Goal: Complete application form

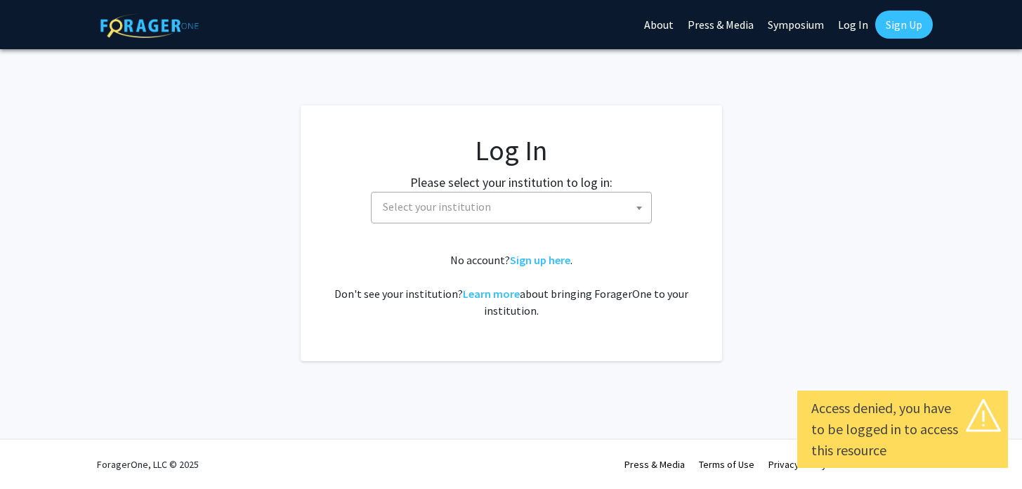
select select
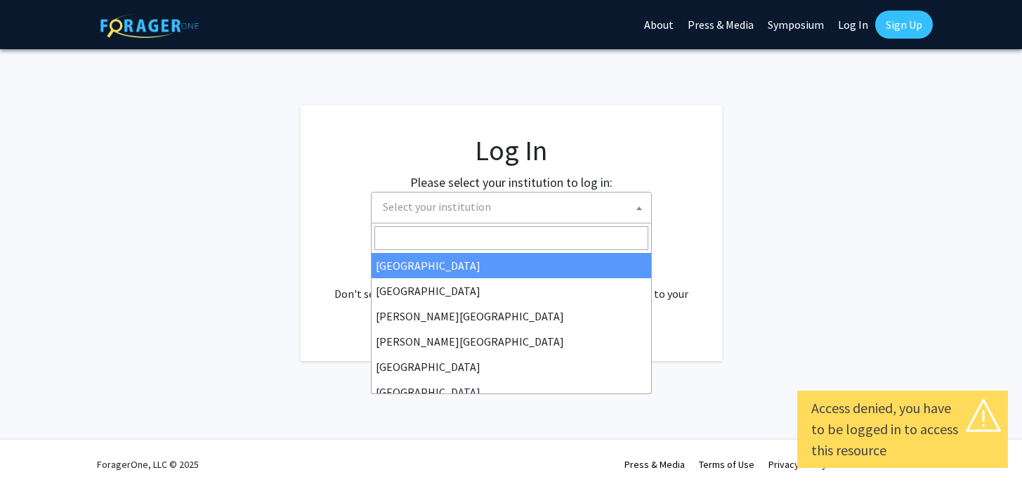
click at [425, 197] on span "Select your institution" at bounding box center [514, 206] width 274 height 29
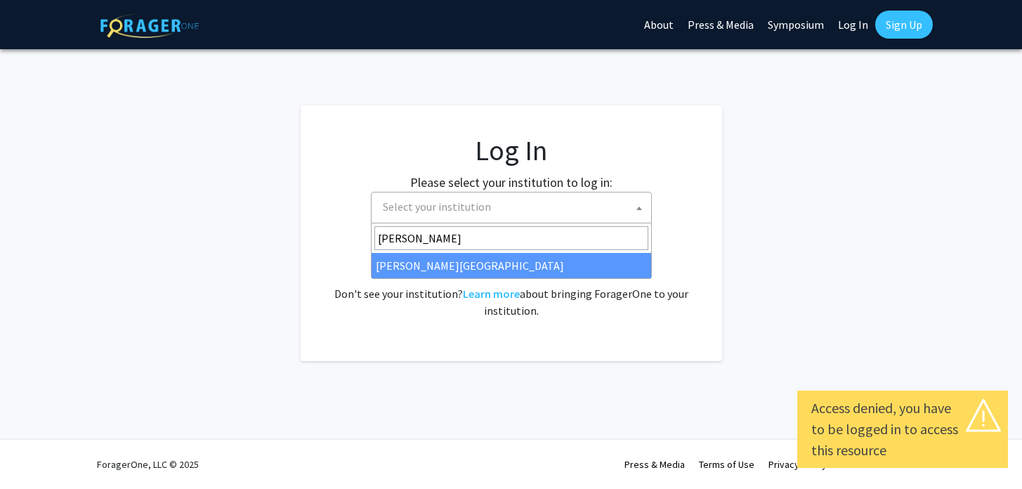
type input "thom"
select select "24"
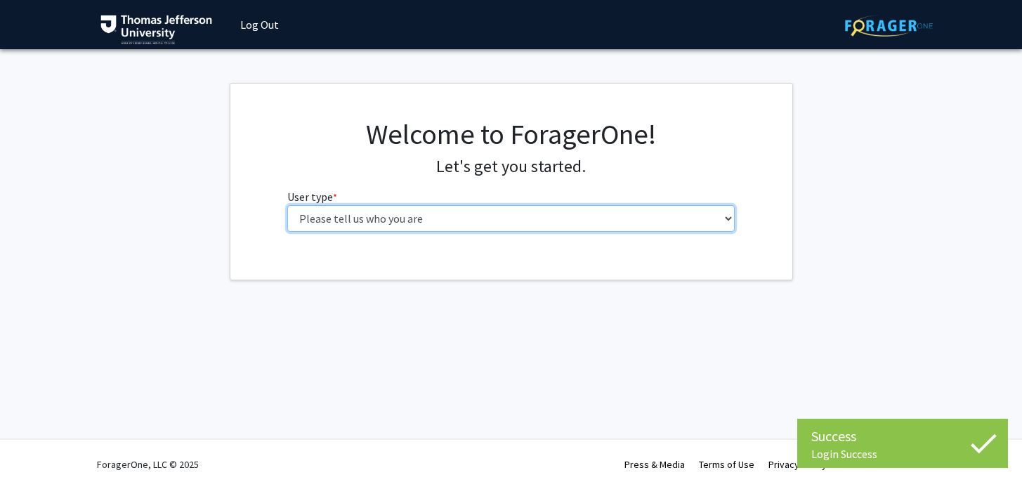
click at [319, 214] on select "Please tell us who you are Undergraduate Student Master's Student Doctoral Cand…" at bounding box center [511, 218] width 448 height 27
select select "3: doc"
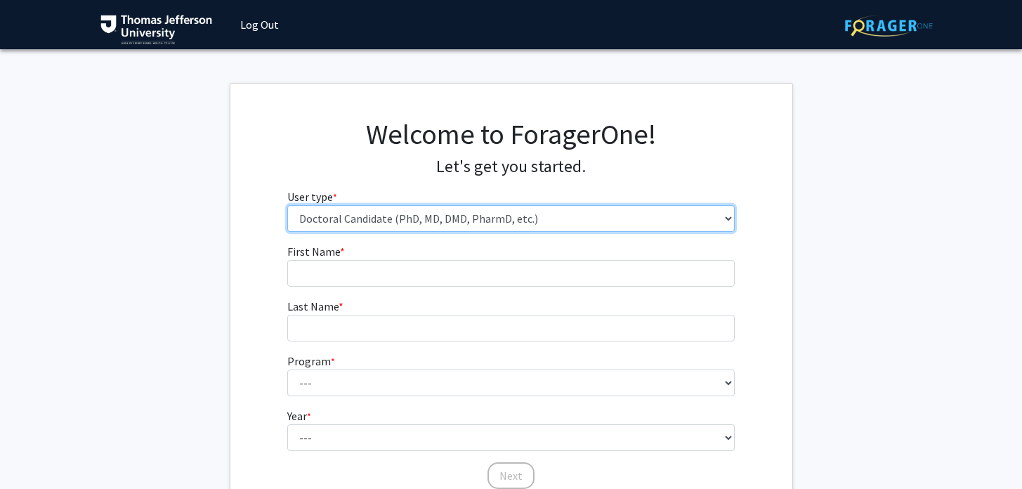
click at [483, 216] on select "Please tell us who you are Undergraduate Student Master's Student Doctoral Cand…" at bounding box center [511, 218] width 448 height 27
click at [475, 216] on select "Please tell us who you are Undergraduate Student Master's Student Doctoral Cand…" at bounding box center [511, 218] width 448 height 27
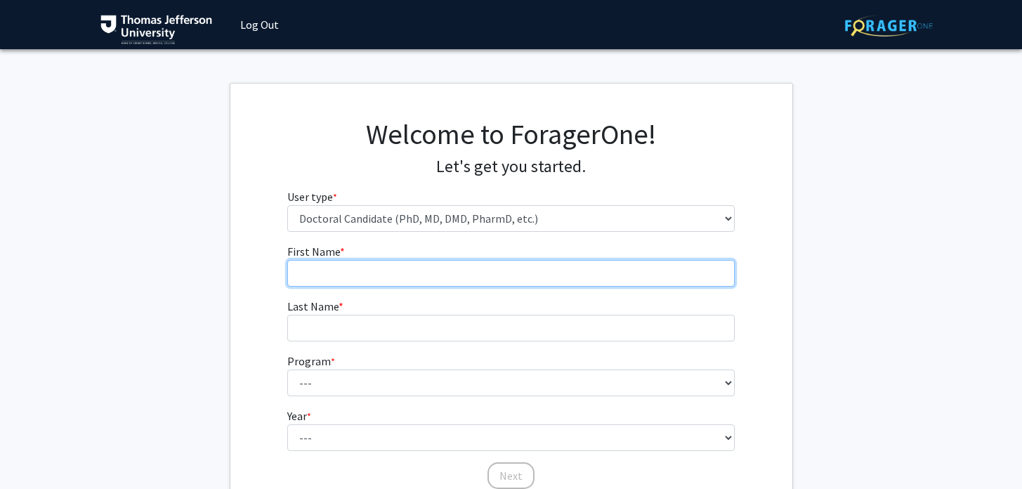
click at [387, 277] on input "First Name * required" at bounding box center [511, 273] width 448 height 27
type input "[PERSON_NAME]"
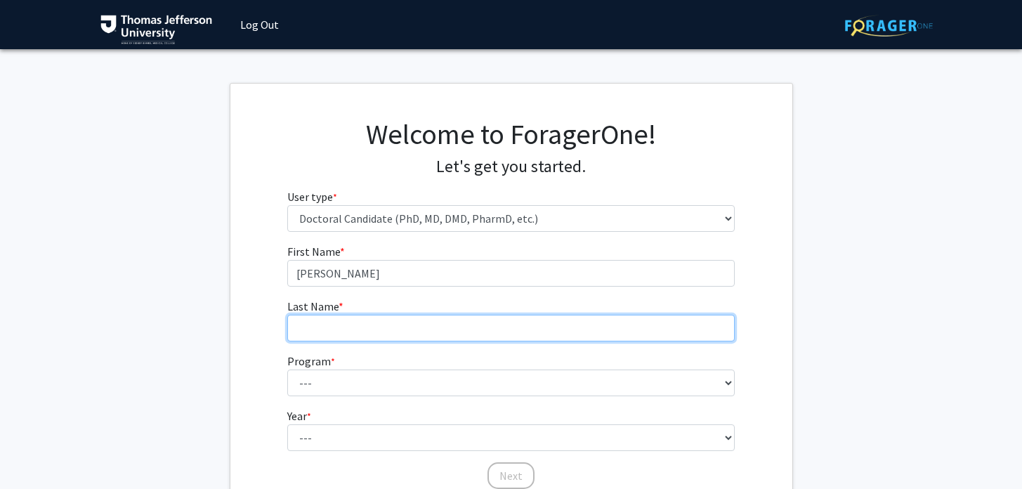
type input "[PERSON_NAME]"
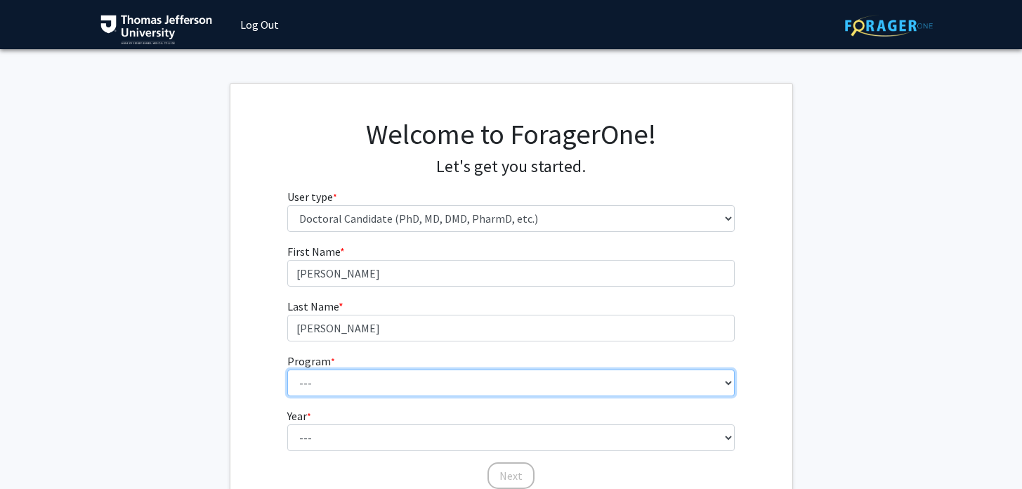
click at [363, 386] on select "--- Accelerated 3+3 BS in Health Sciences/Doctor of [MEDICAL_DATA] Accelerated …" at bounding box center [511, 383] width 448 height 27
select select "35: 815"
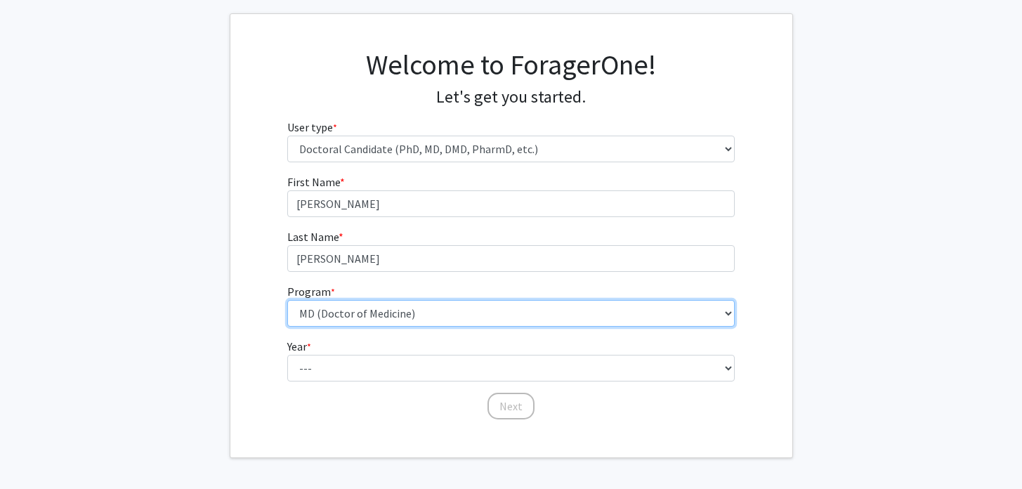
scroll to position [70, 0]
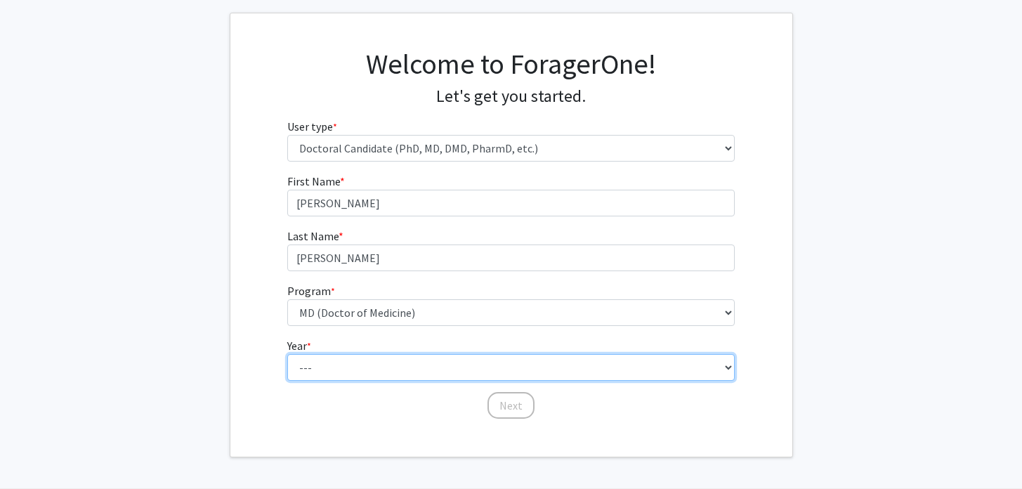
click at [360, 367] on select "--- First Year Second Year Third Year Fourth Year Fifth Year Sixth Year Seventh…" at bounding box center [511, 367] width 448 height 27
select select "1: first_year"
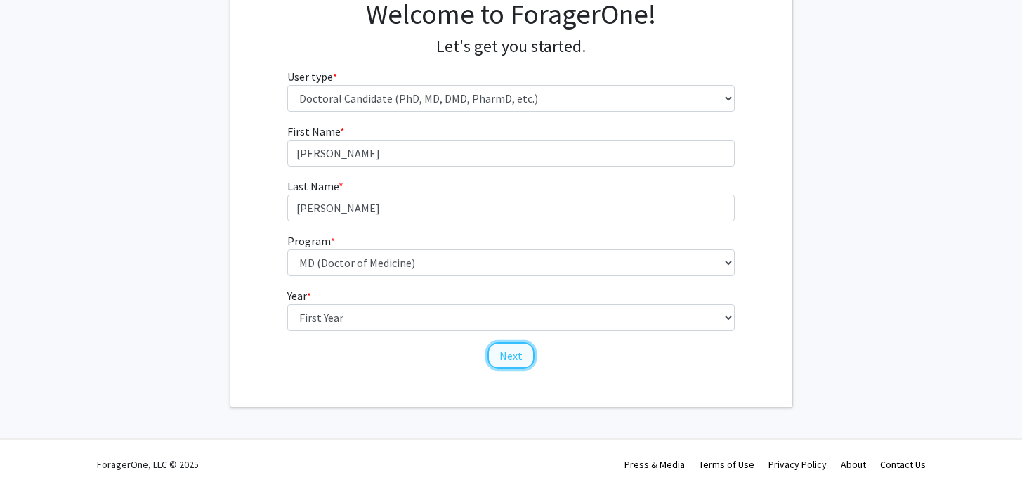
click at [500, 361] on button "Next" at bounding box center [511, 355] width 47 height 27
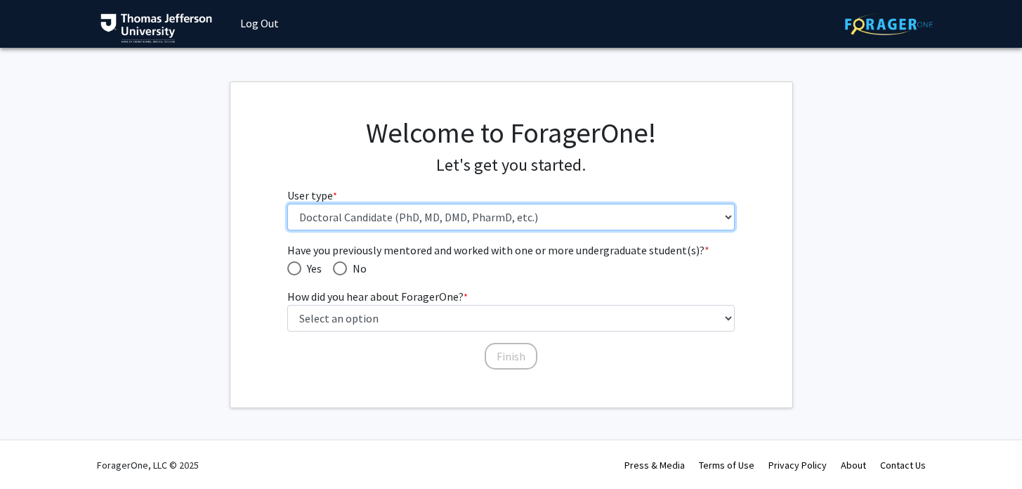
click at [407, 218] on select "Please tell us who you are Undergraduate Student Master's Student Doctoral Cand…" at bounding box center [511, 217] width 448 height 27
select select "1: undergrad"
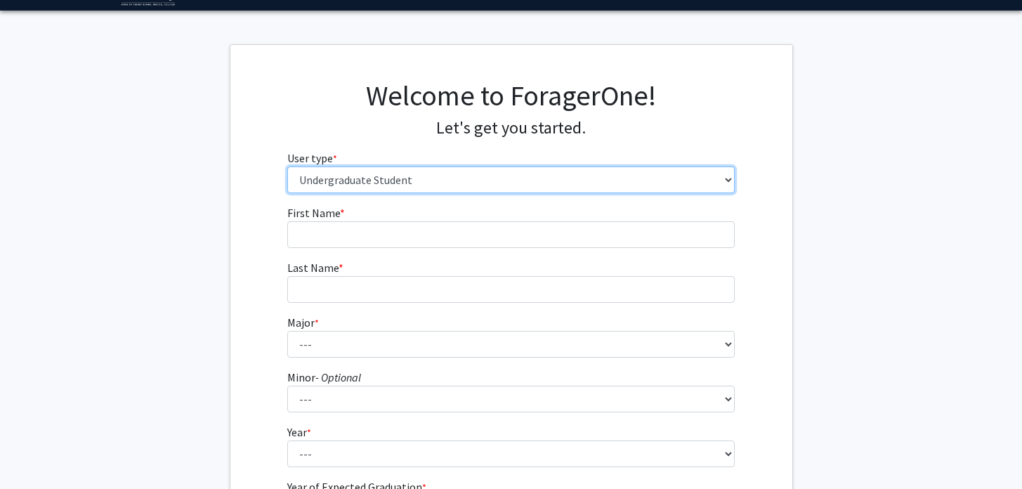
scroll to position [37, 0]
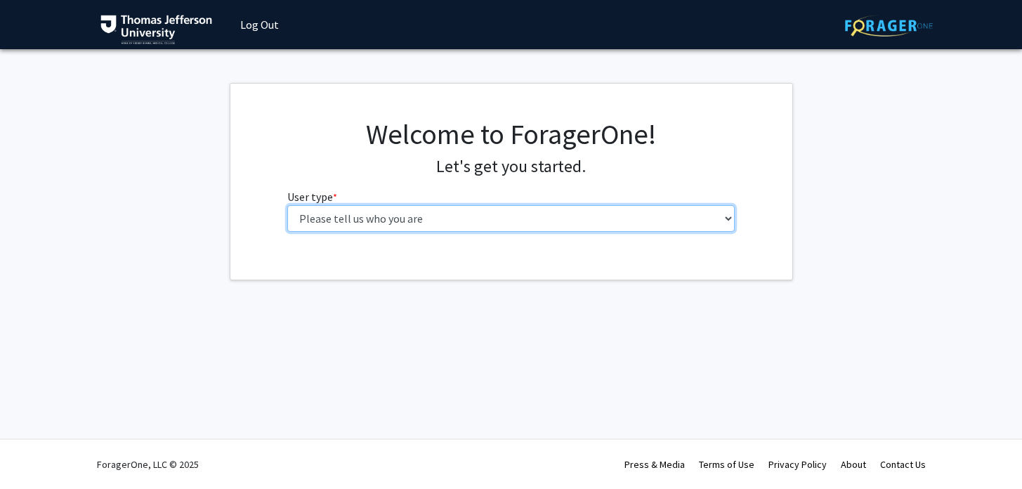
click at [363, 227] on select "Please tell us who you are Undergraduate Student Master's Student Doctoral Cand…" at bounding box center [511, 218] width 448 height 27
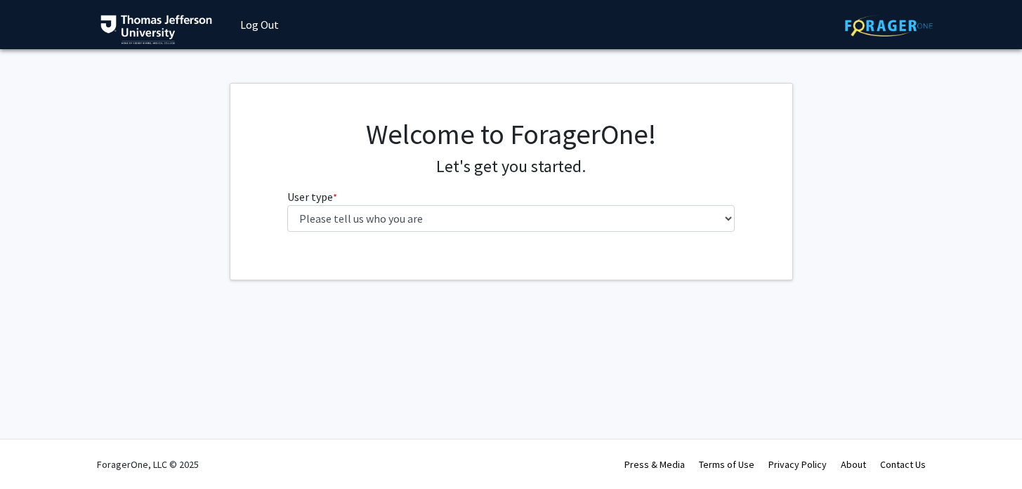
click at [153, 17] on img at bounding box center [156, 30] width 112 height 30
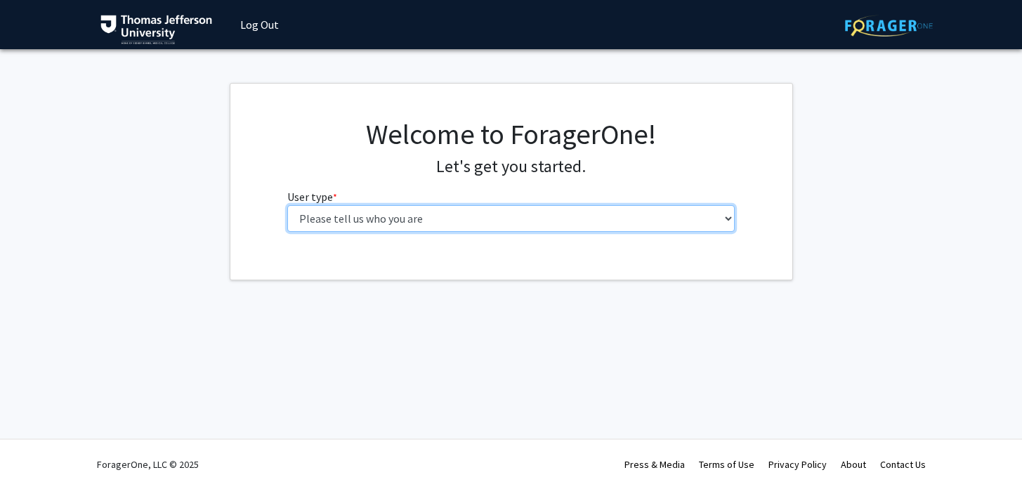
click at [402, 226] on select "Please tell us who you are Undergraduate Student Master's Student Doctoral Cand…" at bounding box center [511, 218] width 448 height 27
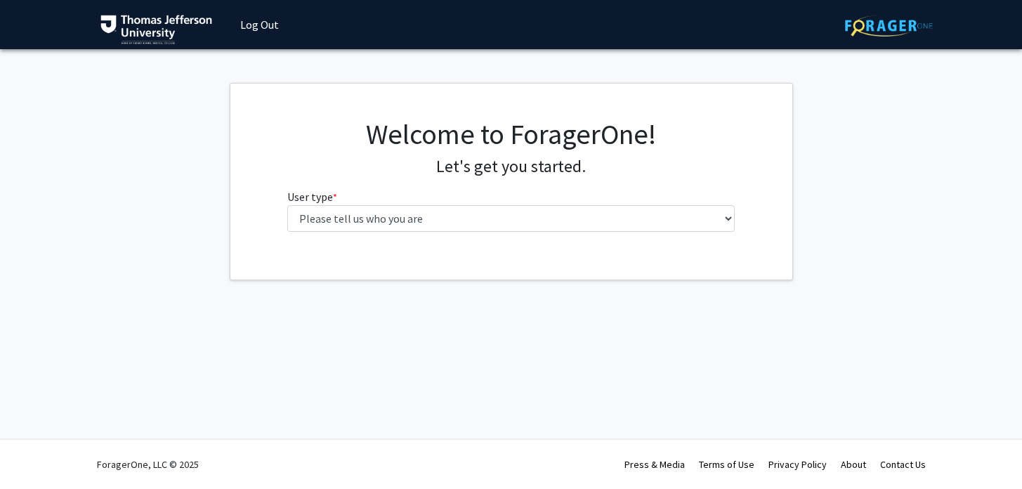
click at [860, 27] on img at bounding box center [889, 26] width 88 height 22
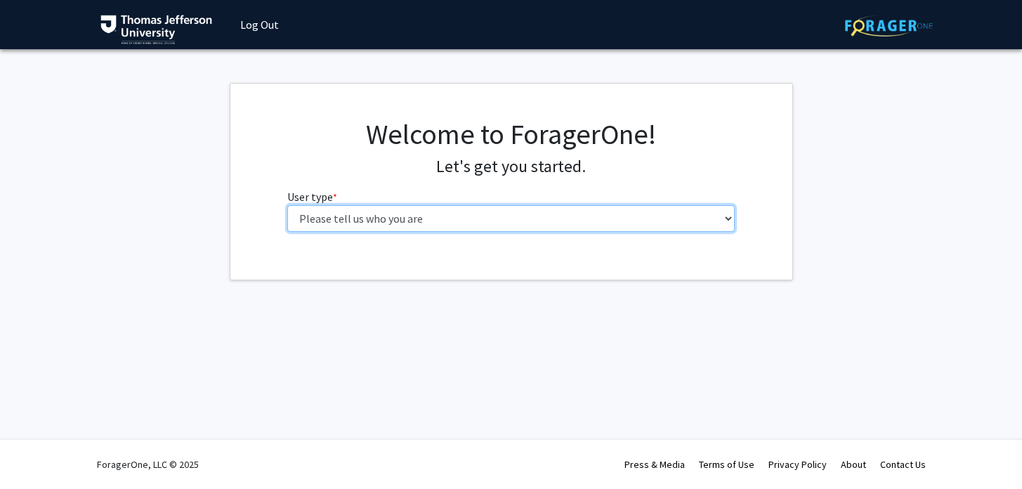
click at [521, 211] on select "Please tell us who you are Undergraduate Student Master's Student Doctoral Cand…" at bounding box center [511, 218] width 448 height 27
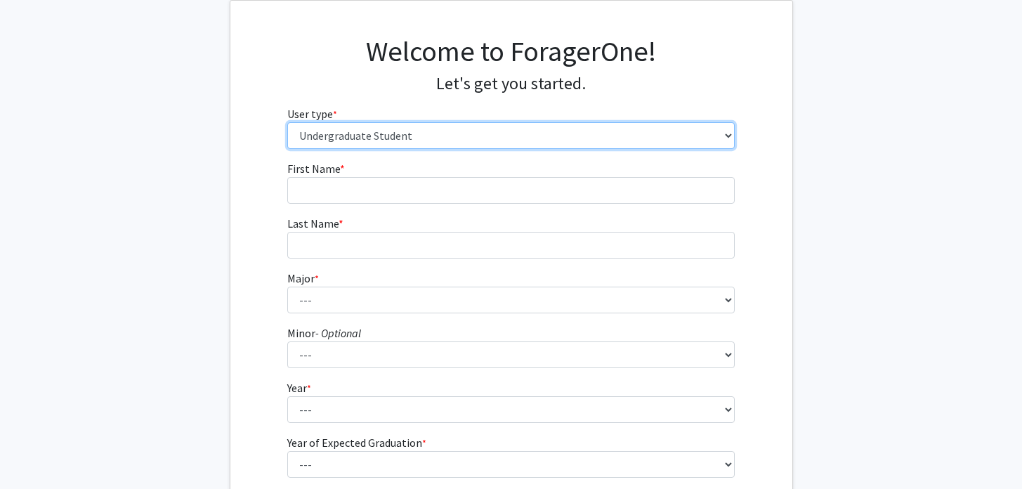
scroll to position [105, 0]
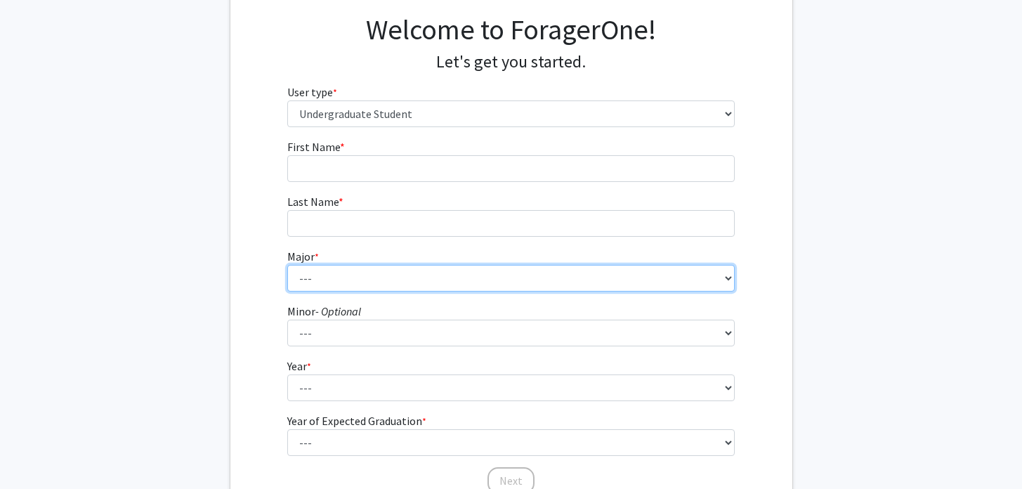
click at [337, 275] on select "--- 4+2 Health Sciences BS/Physician Assistant Studies MS Dual Degree Accelerat…" at bounding box center [511, 278] width 448 height 27
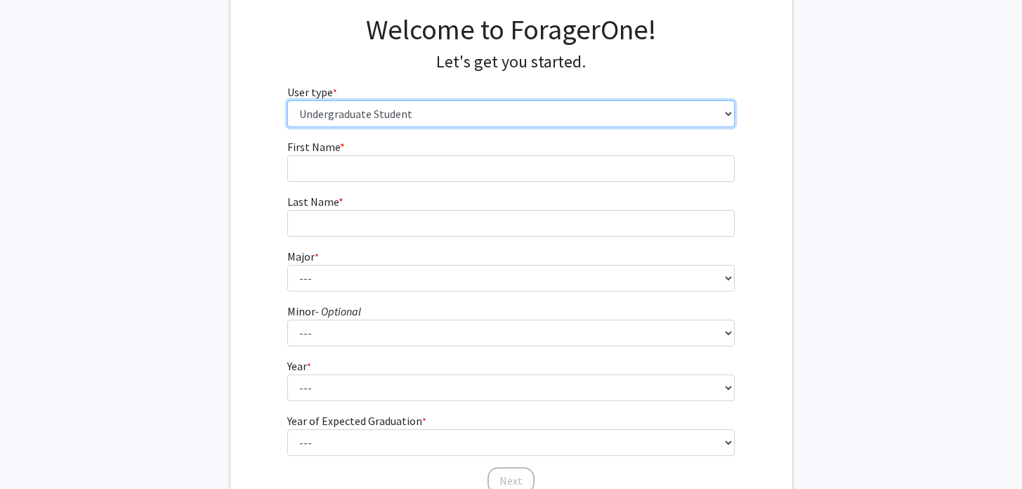
click at [329, 113] on select "Please tell us who you are Undergraduate Student Master's Student Doctoral Cand…" at bounding box center [511, 113] width 448 height 27
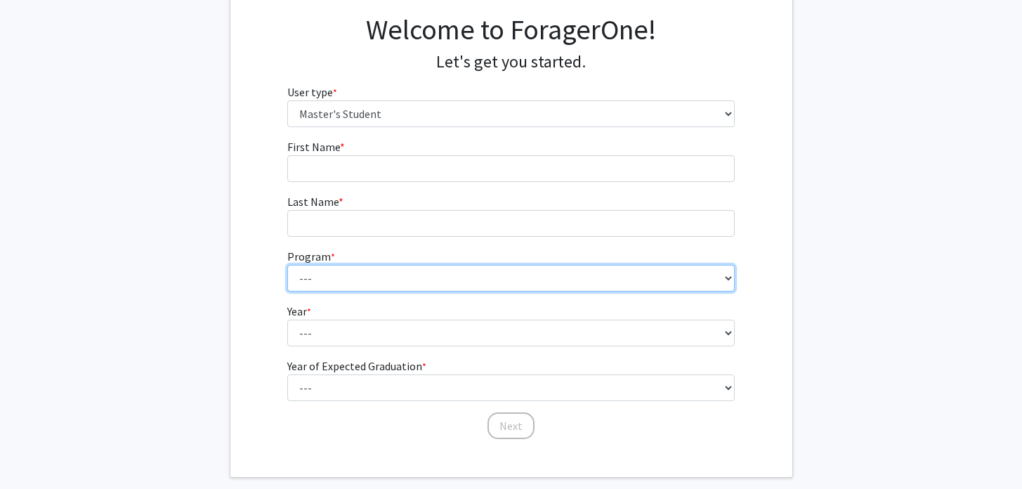
click at [332, 273] on select "--- 4+2 Health Sciences BS/Physician Assistant Studies MS Dual Degree Academic …" at bounding box center [511, 278] width 448 height 27
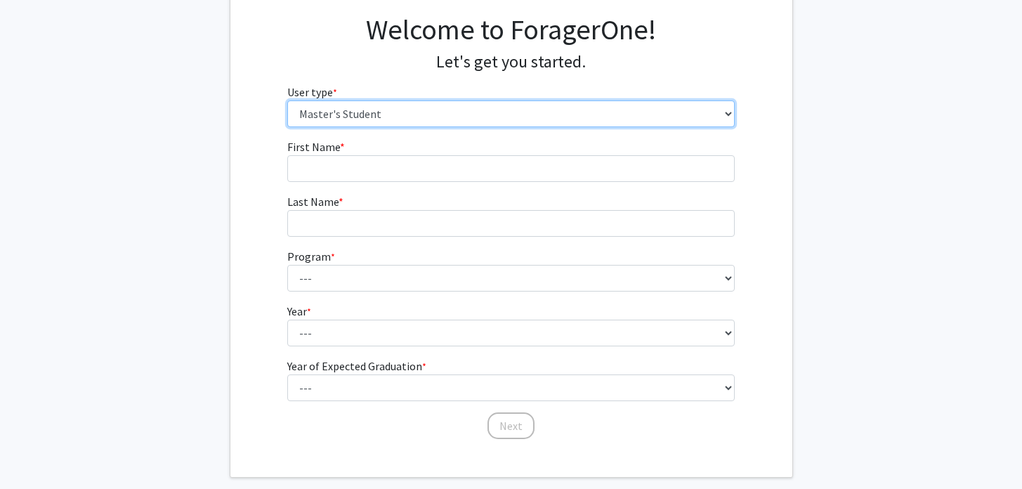
click at [351, 110] on select "Please tell us who you are Undergraduate Student Master's Student Doctoral Cand…" at bounding box center [511, 113] width 448 height 27
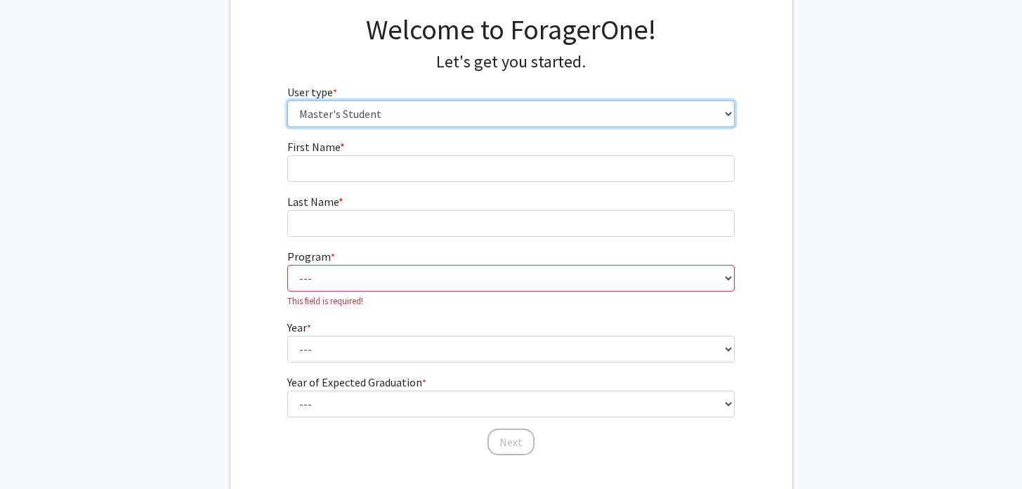
select select "3: doc"
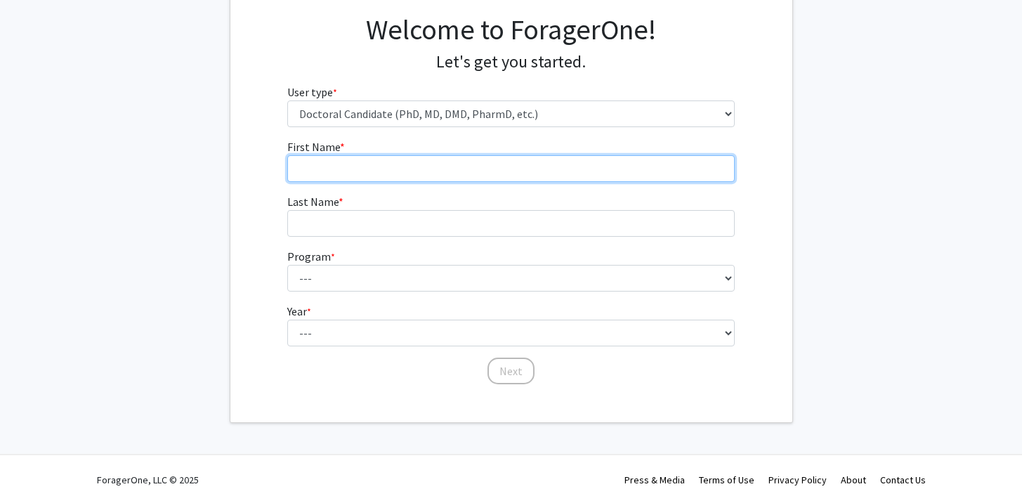
click at [339, 169] on input "First Name * required" at bounding box center [511, 168] width 448 height 27
type input "[PERSON_NAME]"
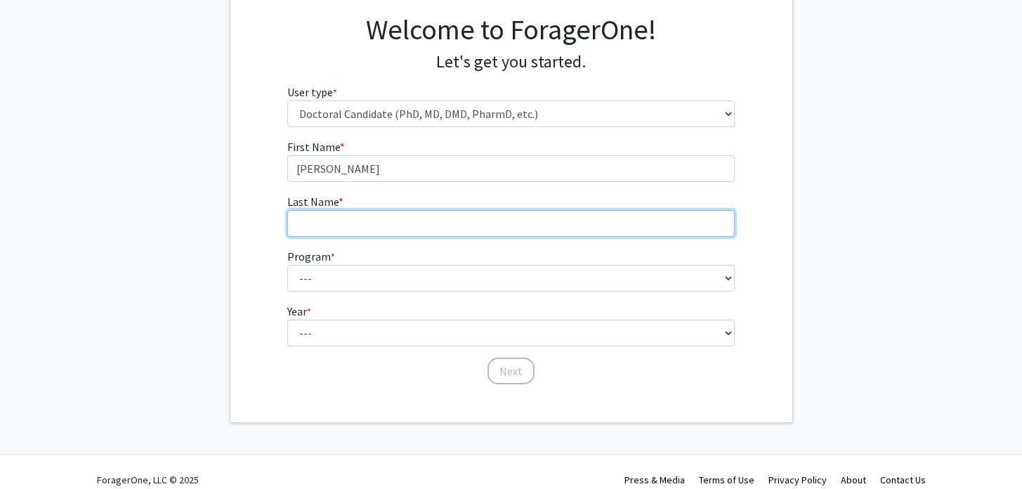
type input "[PERSON_NAME]"
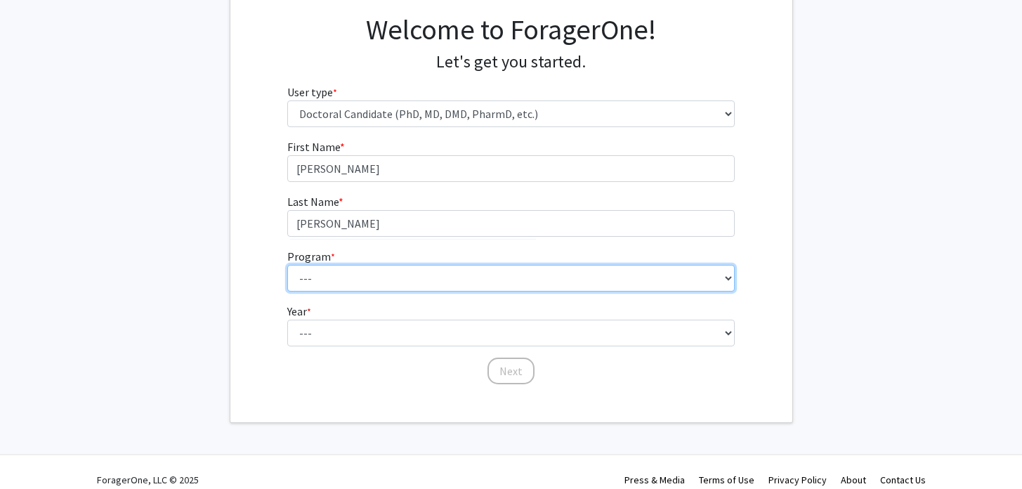
click at [337, 275] on select "--- Accelerated 3+3 BS in Health Sciences/Doctor of [MEDICAL_DATA] Accelerated …" at bounding box center [511, 278] width 448 height 27
select select "35: 815"
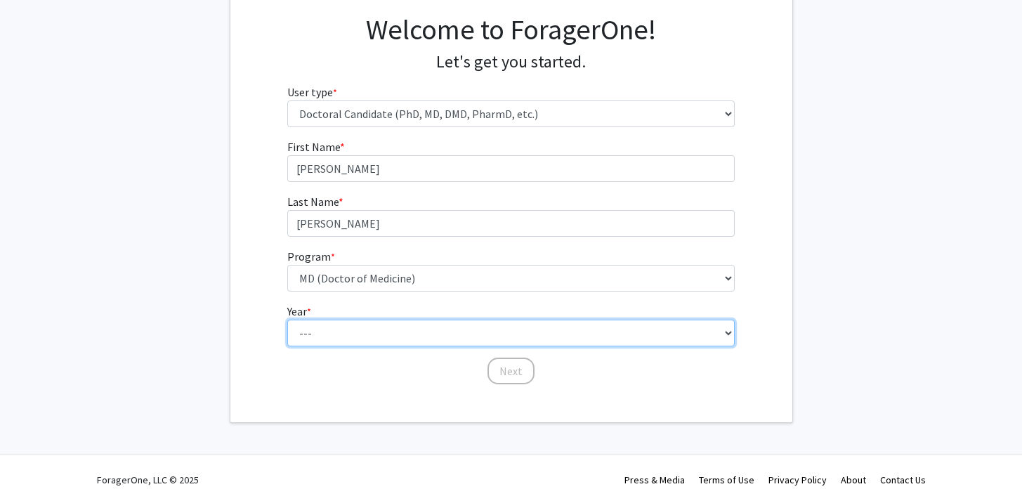
click at [354, 330] on select "--- First Year Second Year Third Year Fourth Year Fifth Year Sixth Year Seventh…" at bounding box center [511, 333] width 448 height 27
select select "1: first_year"
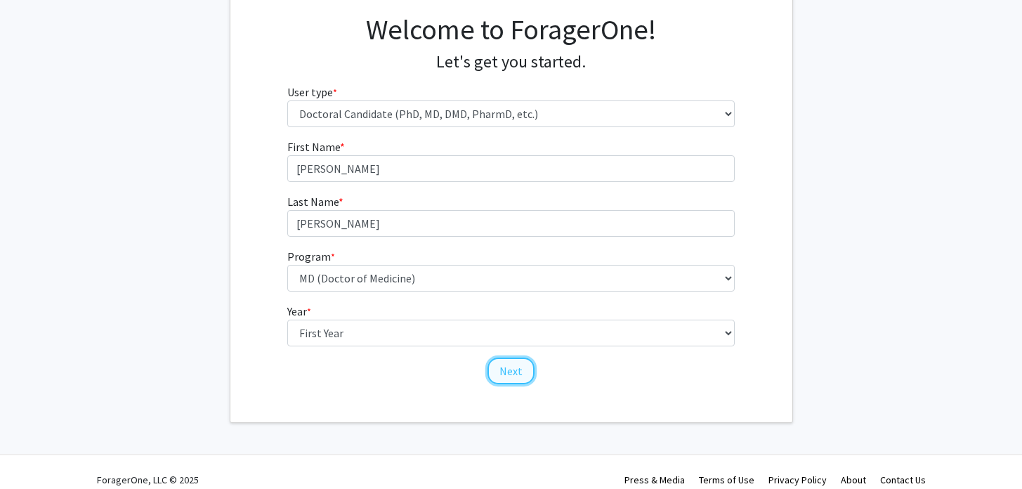
click at [507, 368] on button "Next" at bounding box center [511, 371] width 47 height 27
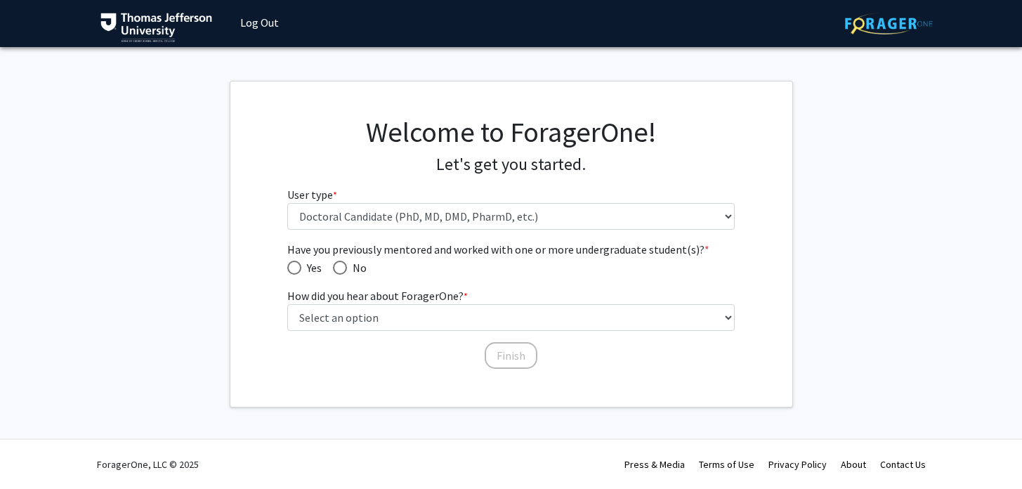
scroll to position [1, 0]
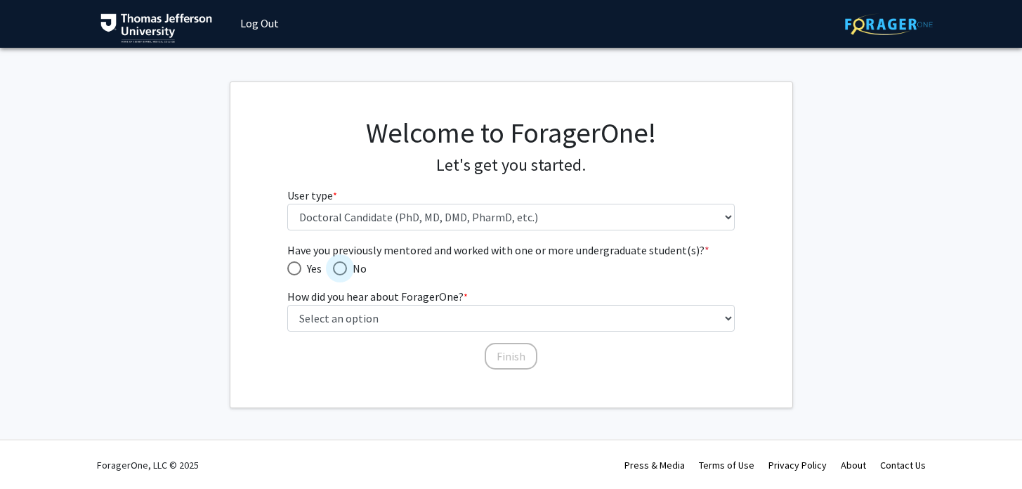
click at [358, 268] on span "No" at bounding box center [357, 268] width 20 height 17
click at [347, 268] on input "No" at bounding box center [340, 268] width 14 height 14
radio input "true"
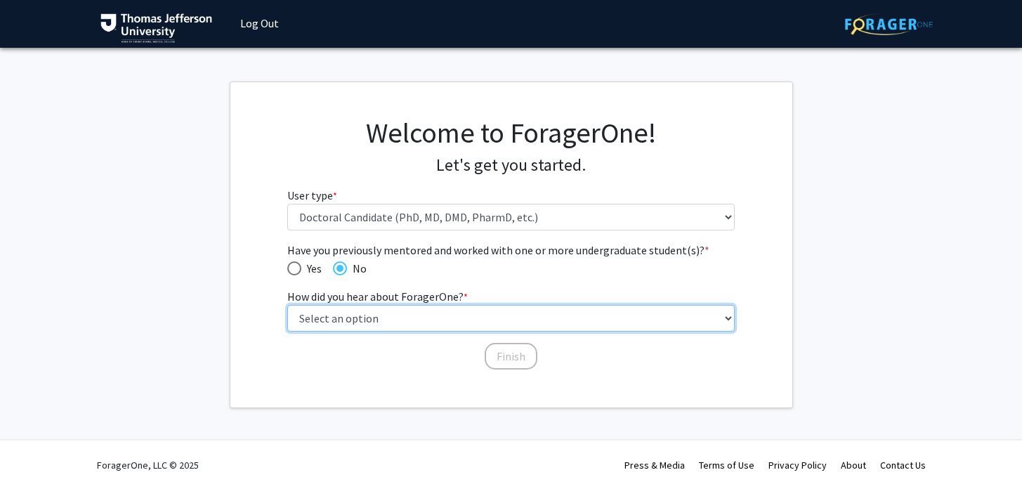
click at [371, 314] on select "Select an option Peer/student recommendation Faculty/staff recommendation Unive…" at bounding box center [511, 318] width 448 height 27
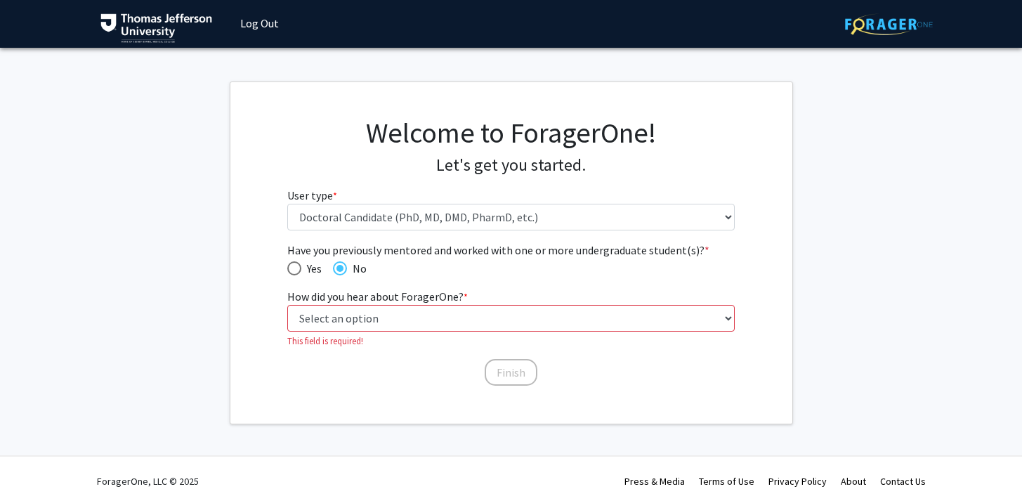
click at [253, 25] on link "Log Out" at bounding box center [259, 23] width 53 height 49
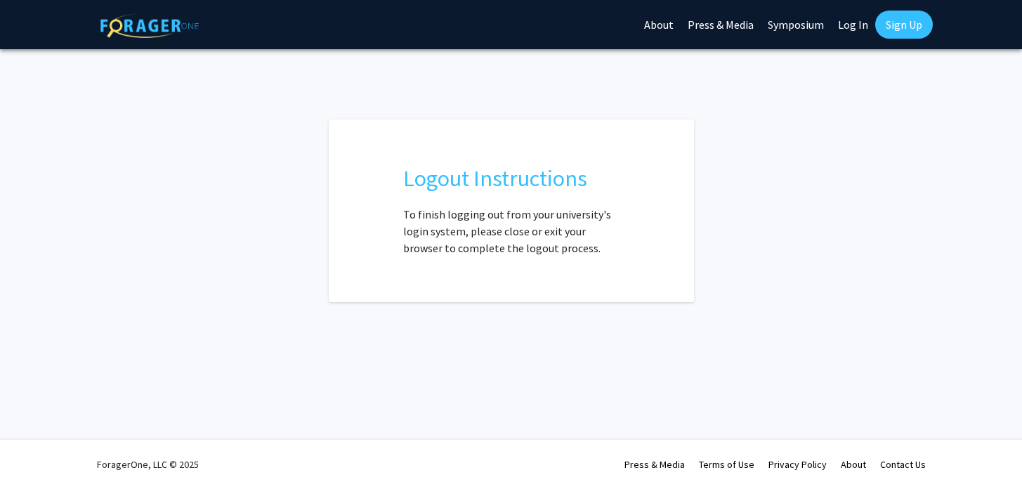
click at [845, 33] on link "Log In" at bounding box center [853, 24] width 44 height 49
select select
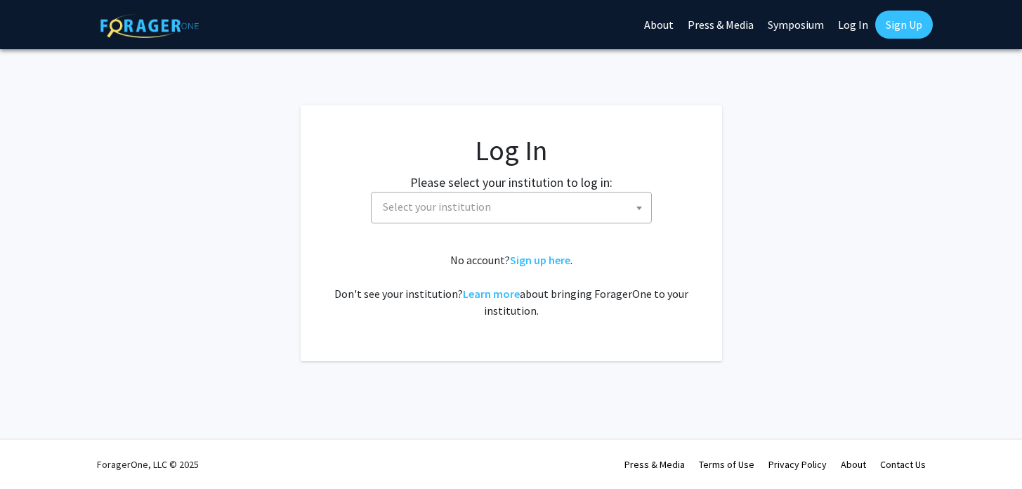
click at [455, 209] on span "Select your institution" at bounding box center [437, 207] width 108 height 14
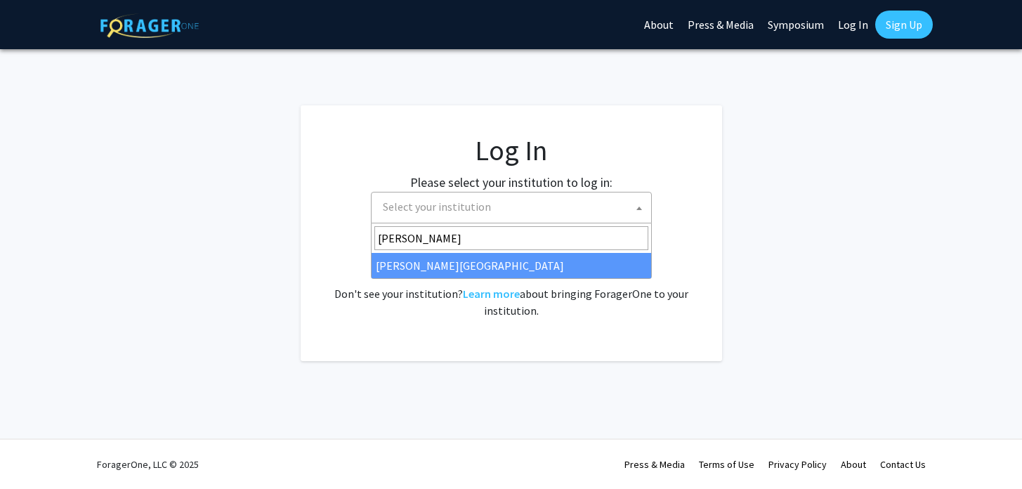
type input "thom"
select select "24"
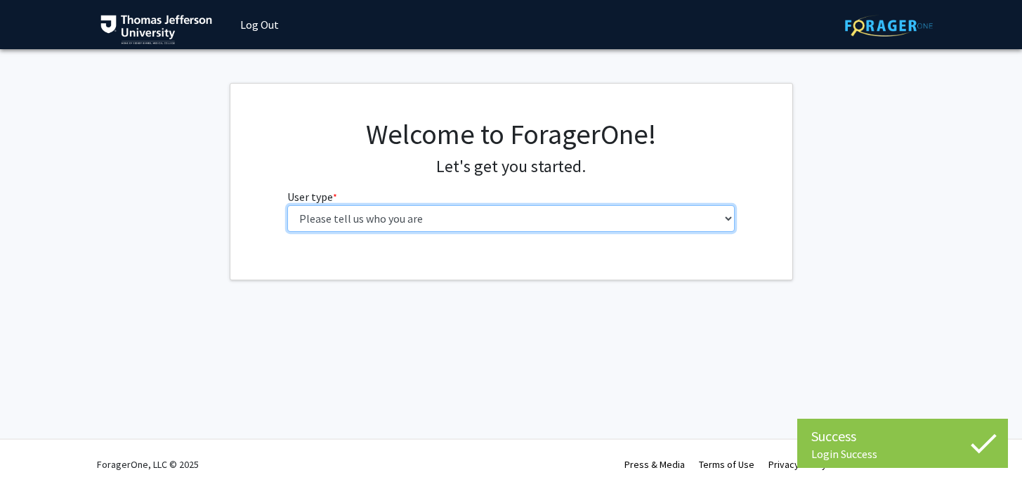
click at [529, 216] on select "Please tell us who you are Undergraduate Student Master's Student Doctoral Cand…" at bounding box center [511, 218] width 448 height 27
select select "3: doc"
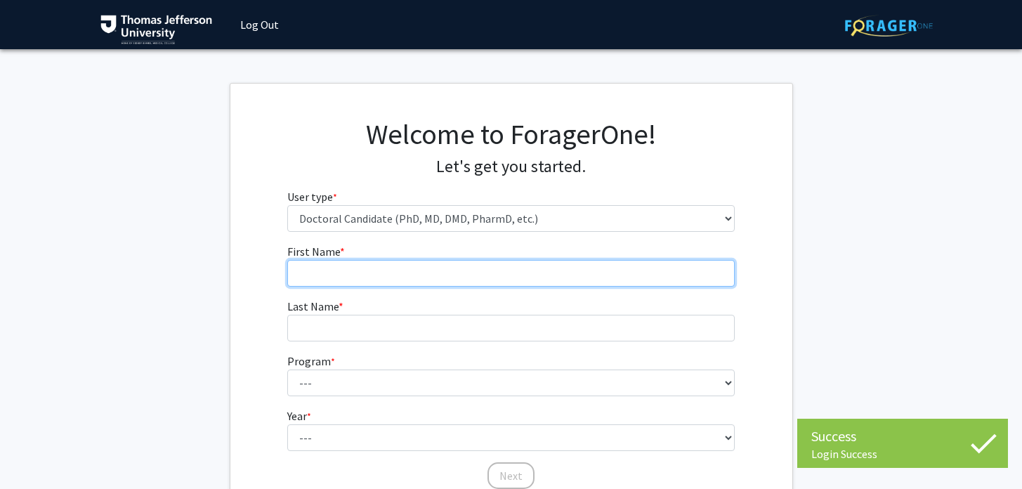
drag, startPoint x: 529, startPoint y: 216, endPoint x: 515, endPoint y: 264, distance: 50.5
click at [515, 264] on input "First Name * required" at bounding box center [511, 273] width 448 height 27
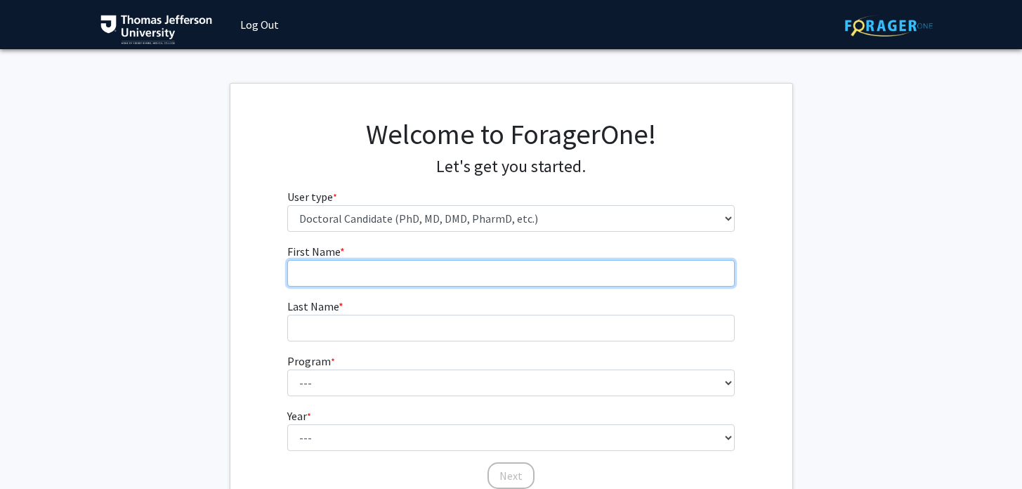
type input "[PERSON_NAME]"
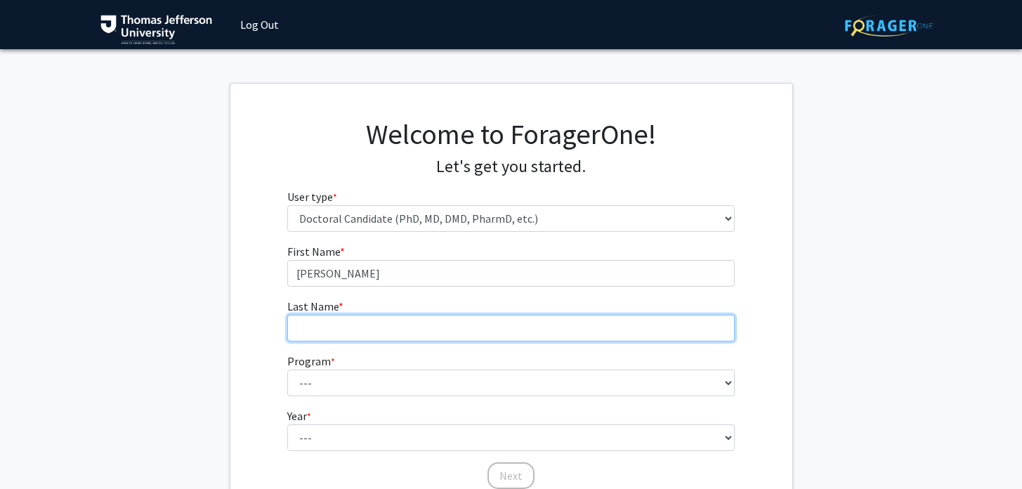
type input "[PERSON_NAME]"
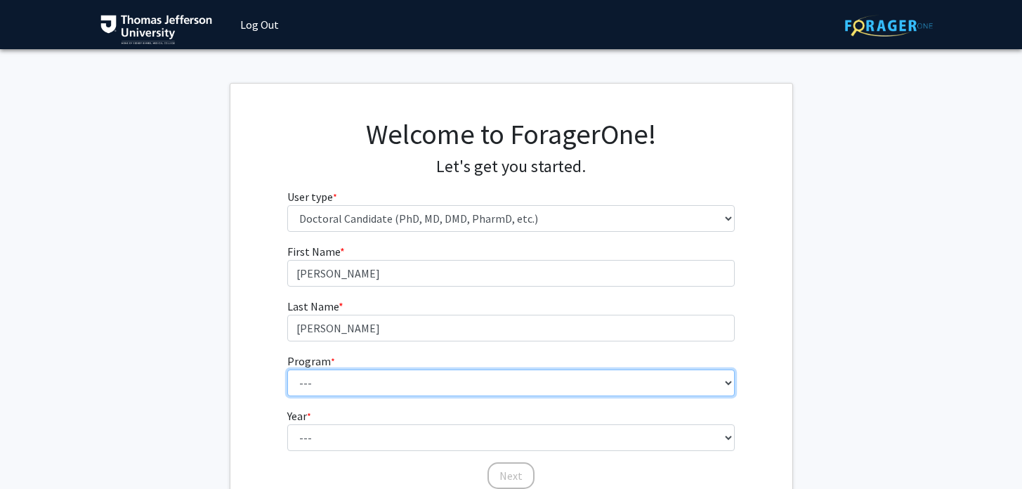
click at [374, 382] on select "--- Accelerated 3+3 BS in Health Sciences/Doctor of [MEDICAL_DATA] Accelerated …" at bounding box center [511, 383] width 448 height 27
select select "35: 815"
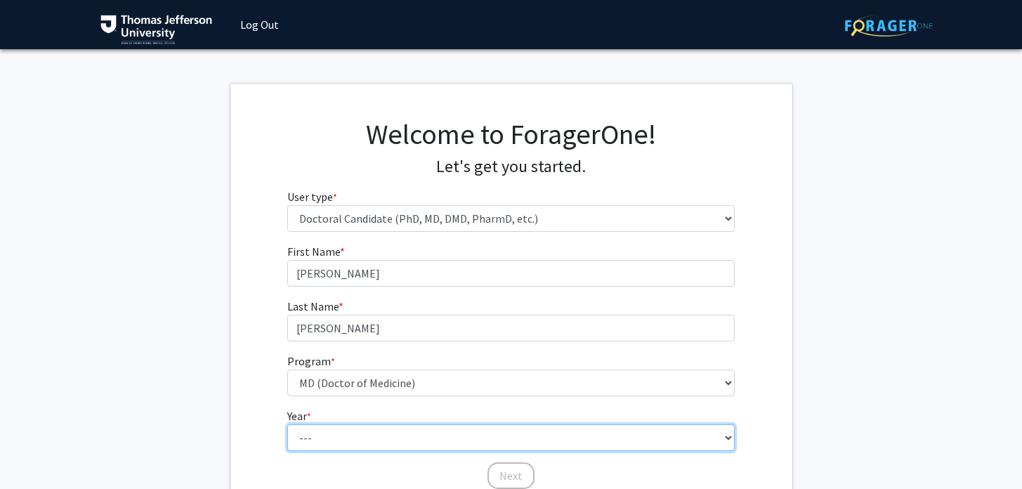
click at [351, 429] on select "--- First Year Second Year Third Year Fourth Year Fifth Year Sixth Year Seventh…" at bounding box center [511, 437] width 448 height 27
select select "1: first_year"
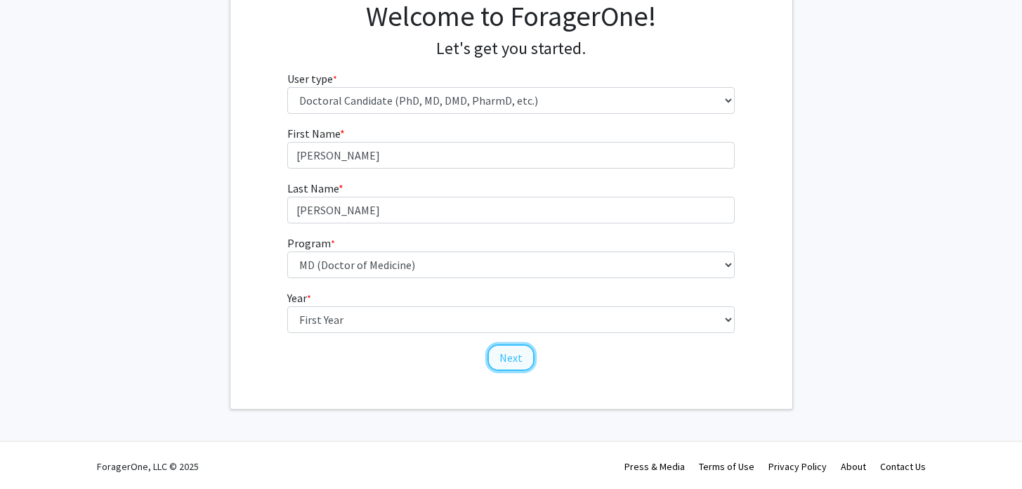
click at [507, 361] on button "Next" at bounding box center [511, 357] width 47 height 27
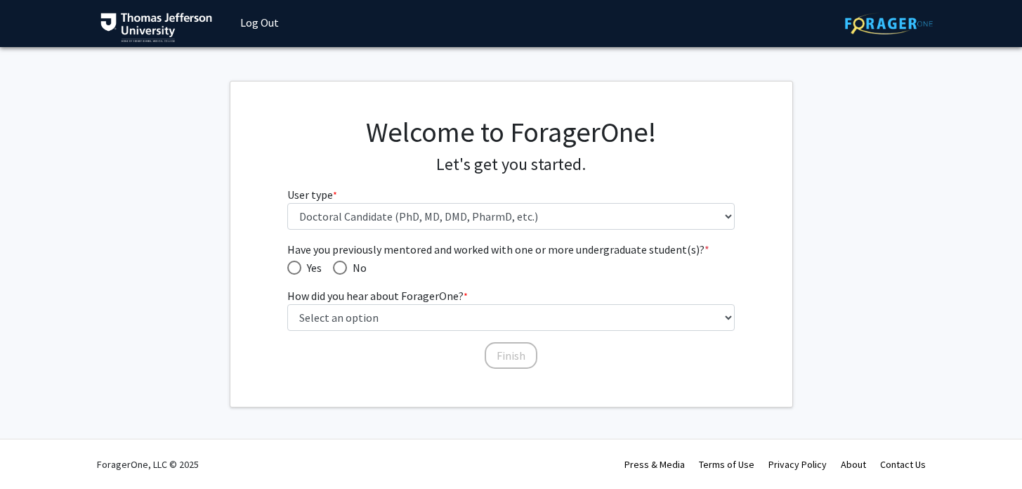
scroll to position [1, 0]
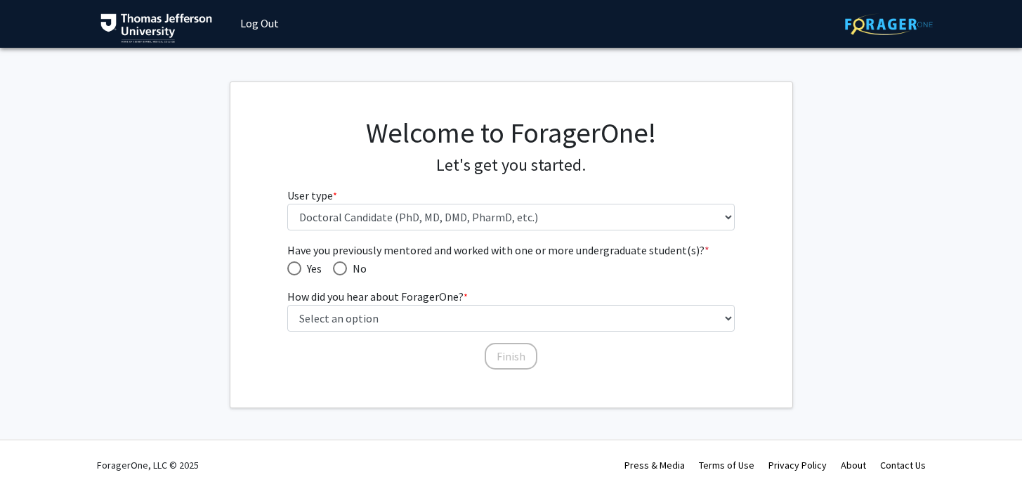
click at [445, 295] on label "How did you hear about ForagerOne? * required" at bounding box center [377, 296] width 181 height 17
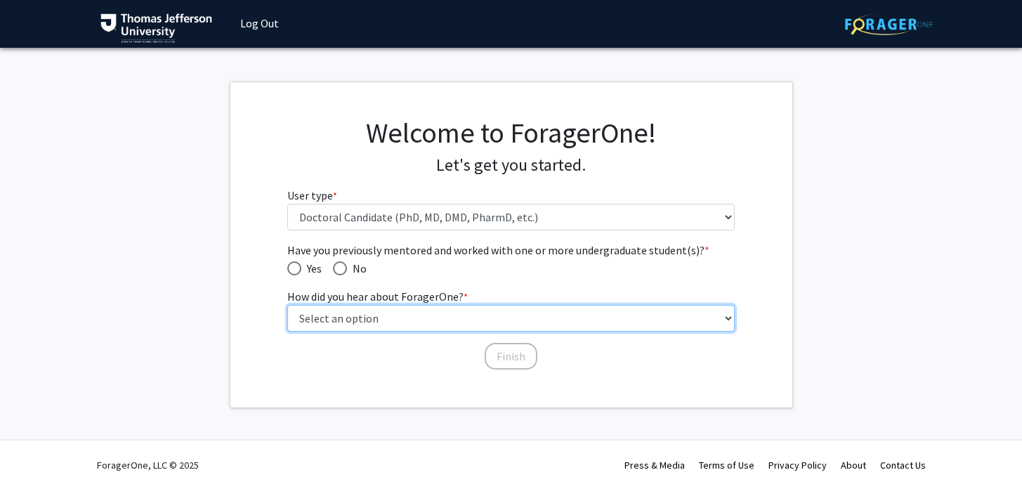
click at [445, 305] on select "Select an option Peer/student recommendation Faculty/staff recommendation Unive…" at bounding box center [511, 318] width 448 height 27
click at [438, 306] on select "Select an option Peer/student recommendation Faculty/staff recommendation Unive…" at bounding box center [511, 318] width 448 height 27
select select "2: faculty_recommendation"
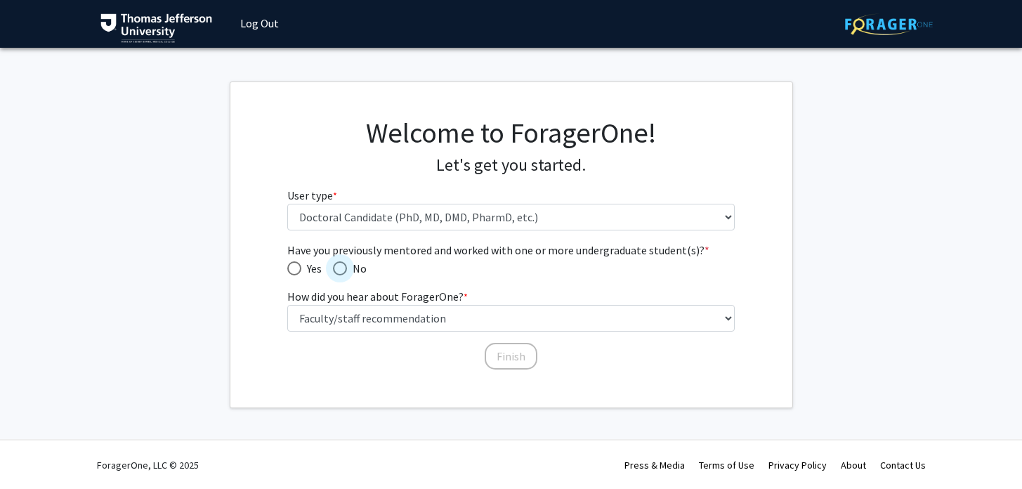
click at [338, 267] on span "Have you previously mentored and worked with one or more undergraduate student(…" at bounding box center [340, 268] width 14 height 14
click at [338, 267] on input "No" at bounding box center [340, 268] width 14 height 14
radio input "true"
click at [515, 355] on button "Finish" at bounding box center [511, 356] width 53 height 27
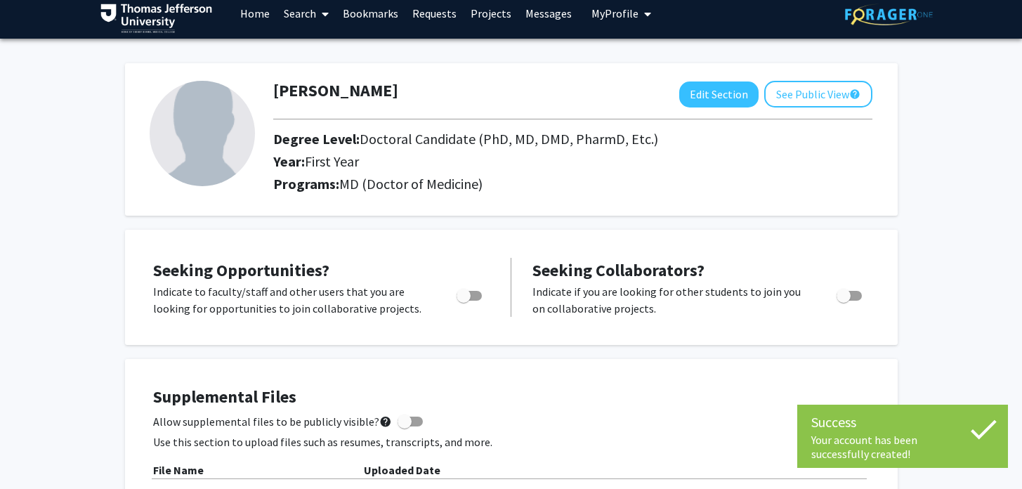
scroll to position [18, 0]
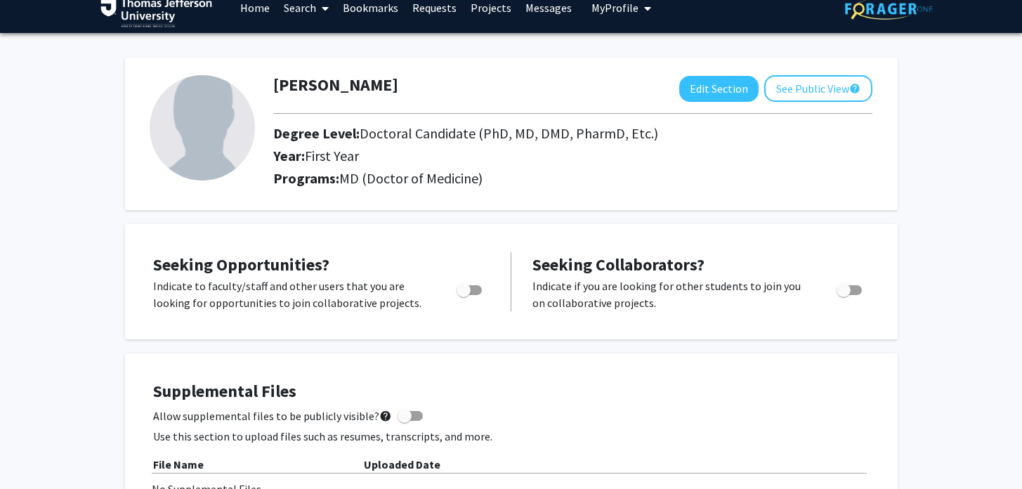
click at [221, 131] on img at bounding box center [202, 127] width 105 height 105
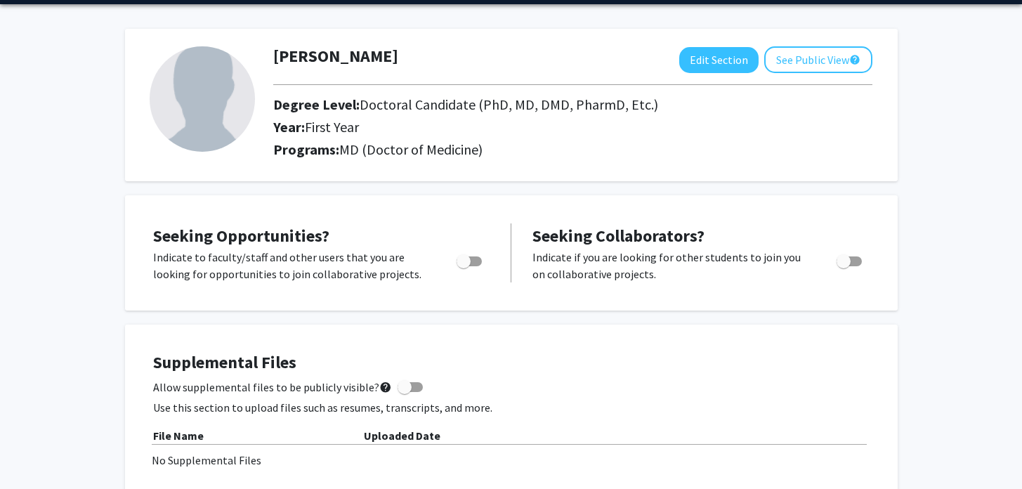
scroll to position [48, 0]
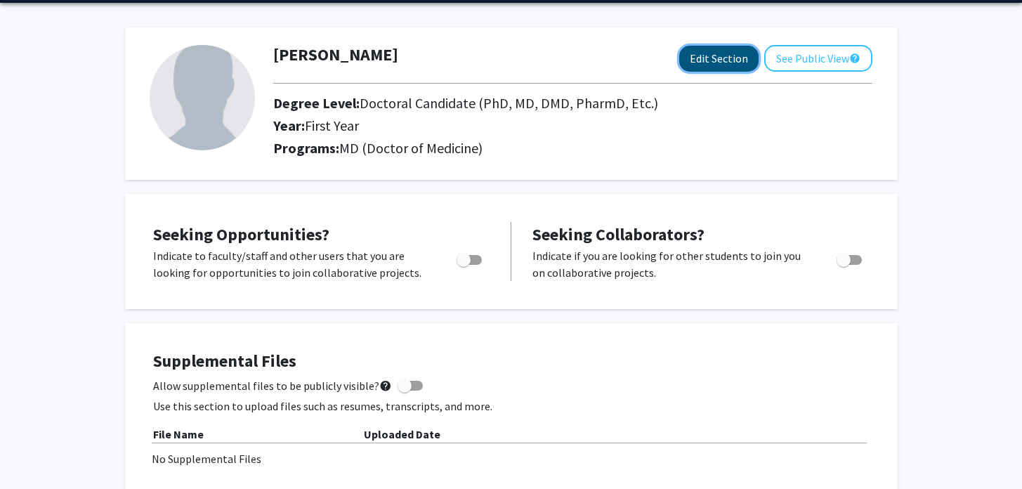
click at [699, 59] on button "Edit Section" at bounding box center [718, 59] width 79 height 26
select select "first_year"
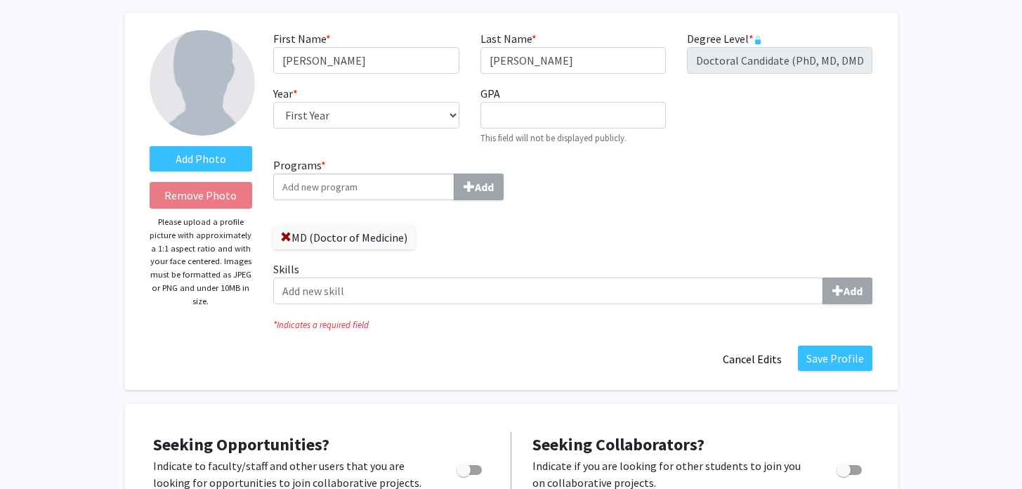
scroll to position [63, 0]
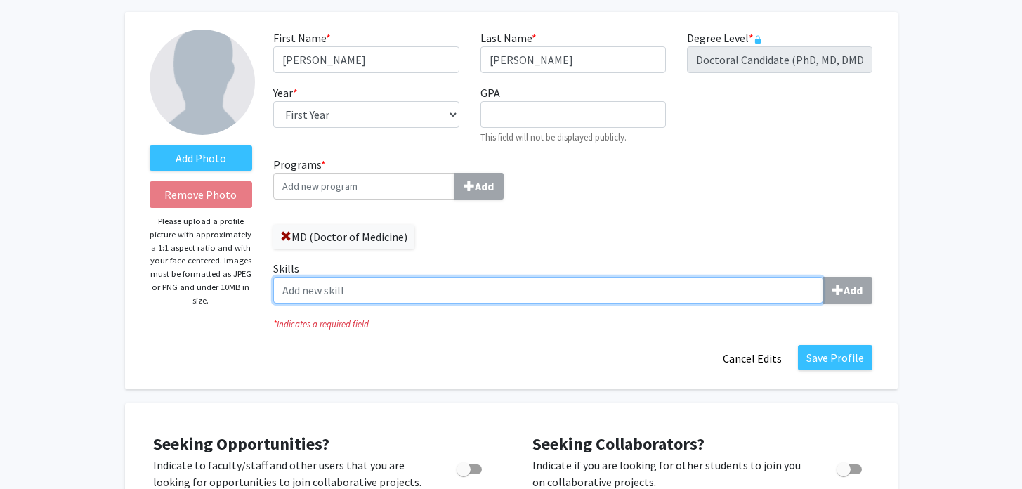
click at [355, 289] on input "Skills Add" at bounding box center [548, 290] width 550 height 27
click at [320, 290] on input "Skills Add" at bounding box center [548, 290] width 550 height 27
click at [481, 293] on input "Proficiency in Excel" at bounding box center [548, 290] width 550 height 27
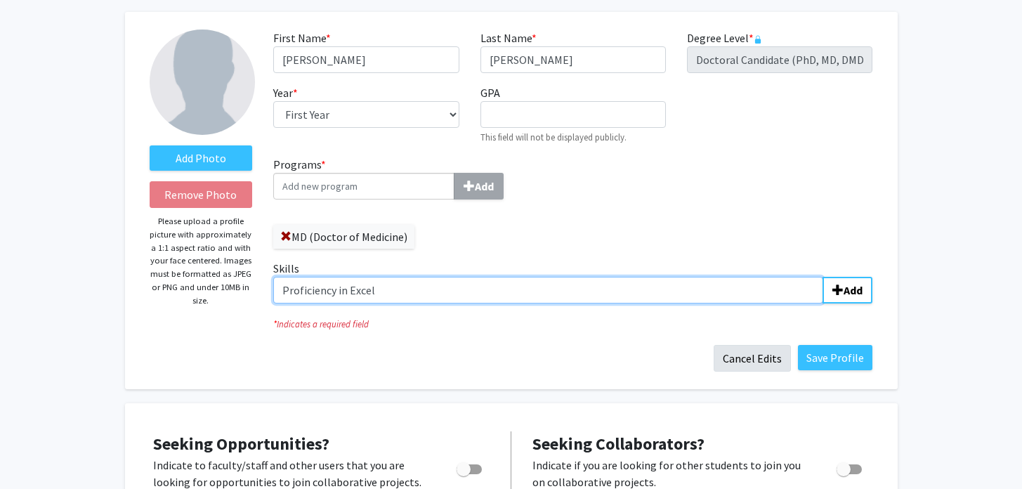
type input "Proficiency in Excel"
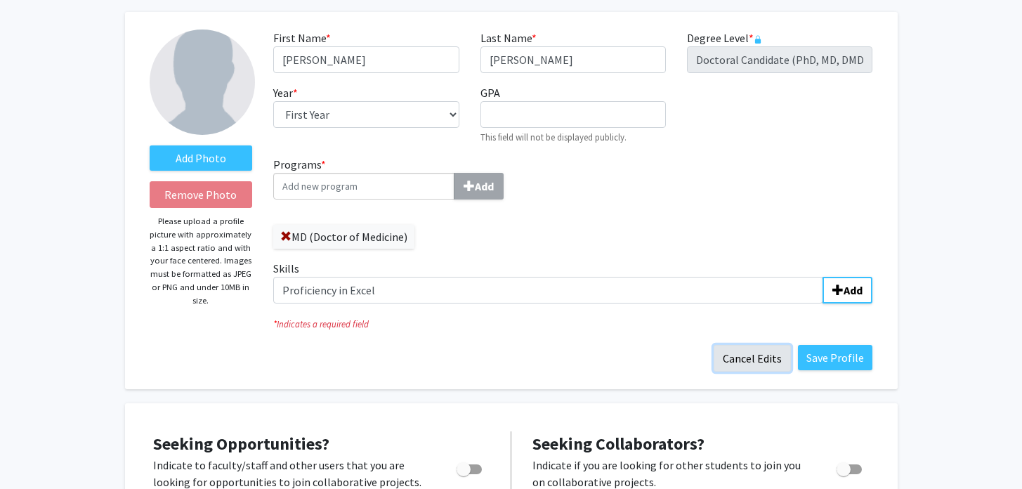
click at [745, 358] on button "Cancel Edits" at bounding box center [752, 358] width 77 height 27
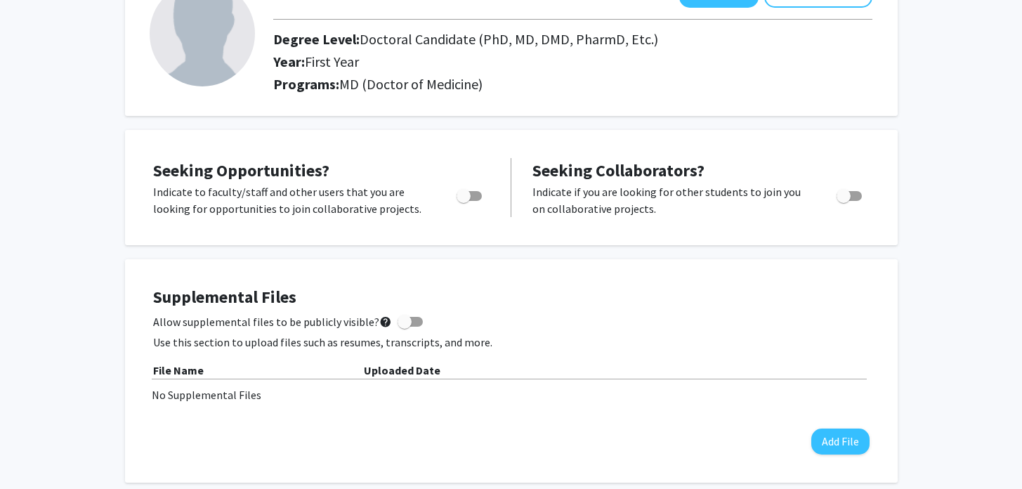
scroll to position [128, 0]
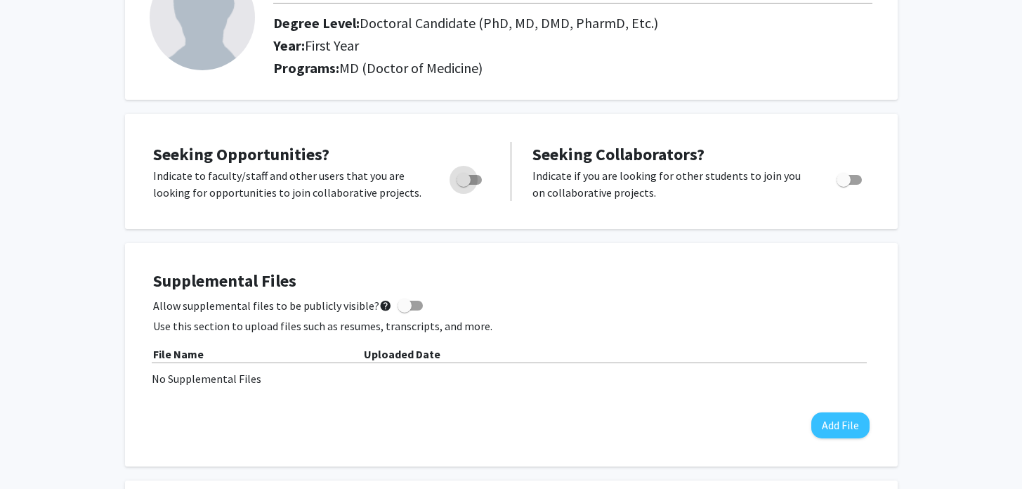
click at [471, 176] on span "Toggle" at bounding box center [469, 180] width 25 height 10
click at [464, 185] on input "Are you actively seeking opportunities?" at bounding box center [463, 185] width 1 height 1
click at [473, 180] on span "Toggle" at bounding box center [475, 180] width 14 height 14
click at [464, 185] on input "Are you actively seeking opportunities?" at bounding box center [463, 185] width 1 height 1
checkbox input "false"
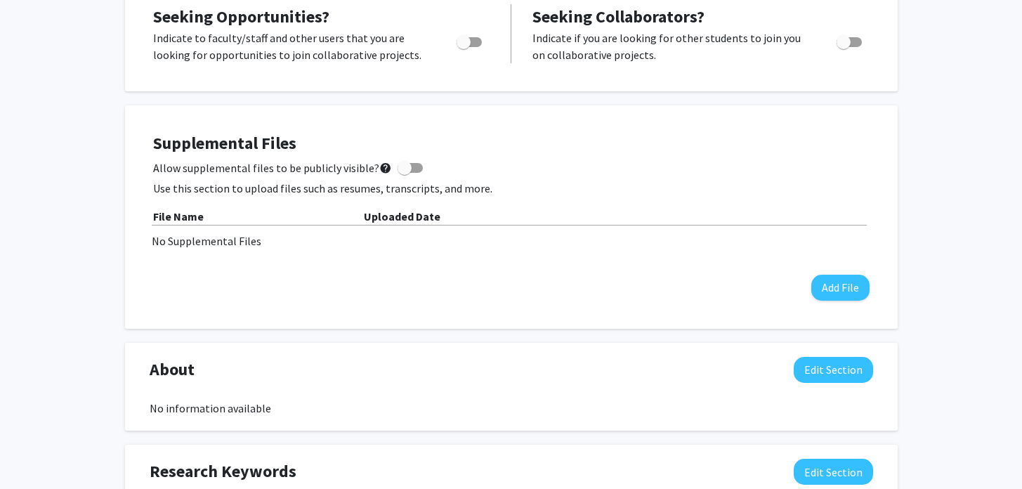
scroll to position [267, 0]
